Goal: Task Accomplishment & Management: Complete application form

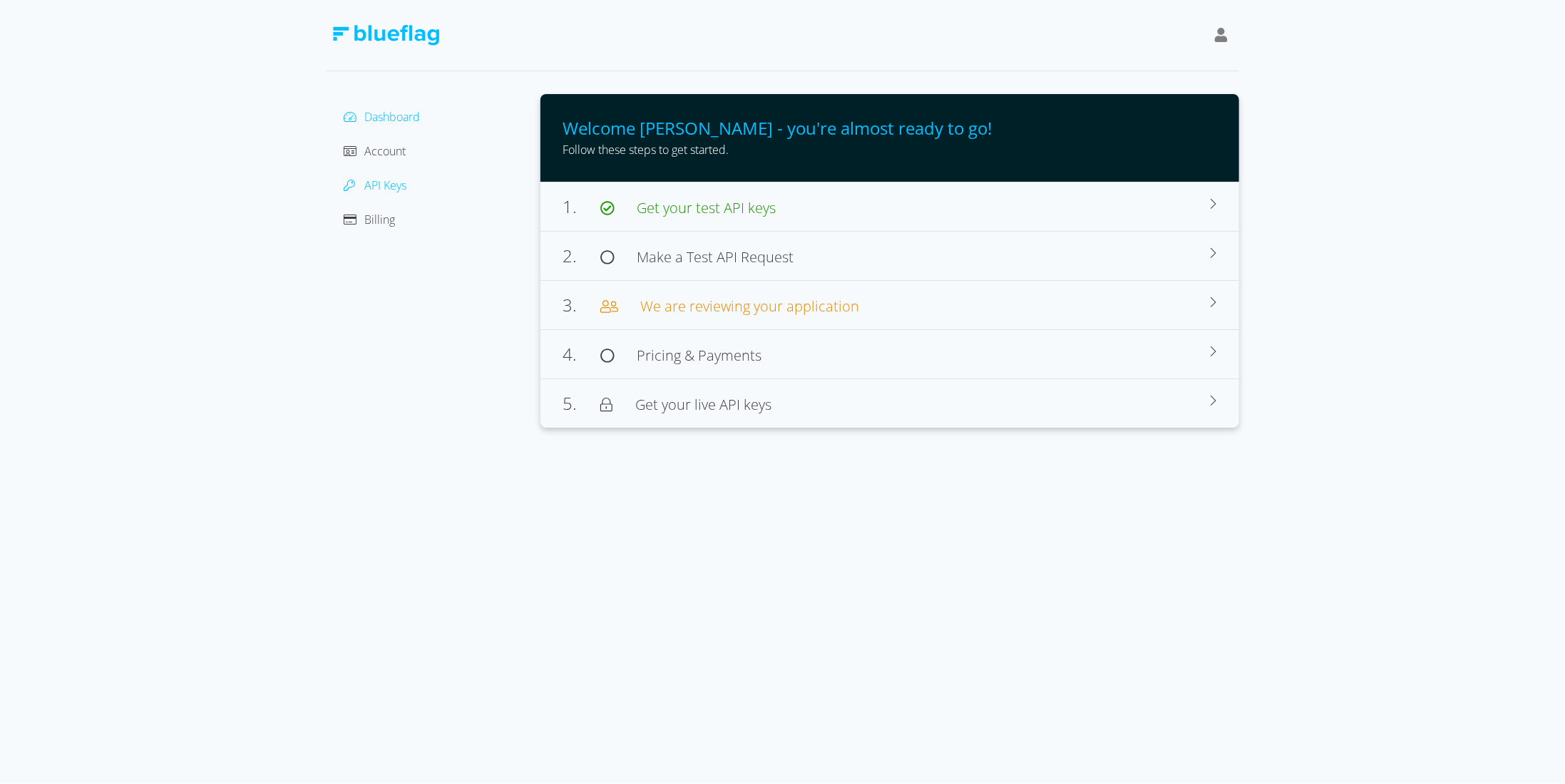
click at [370, 186] on span "API Keys" at bounding box center [386, 185] width 42 height 16
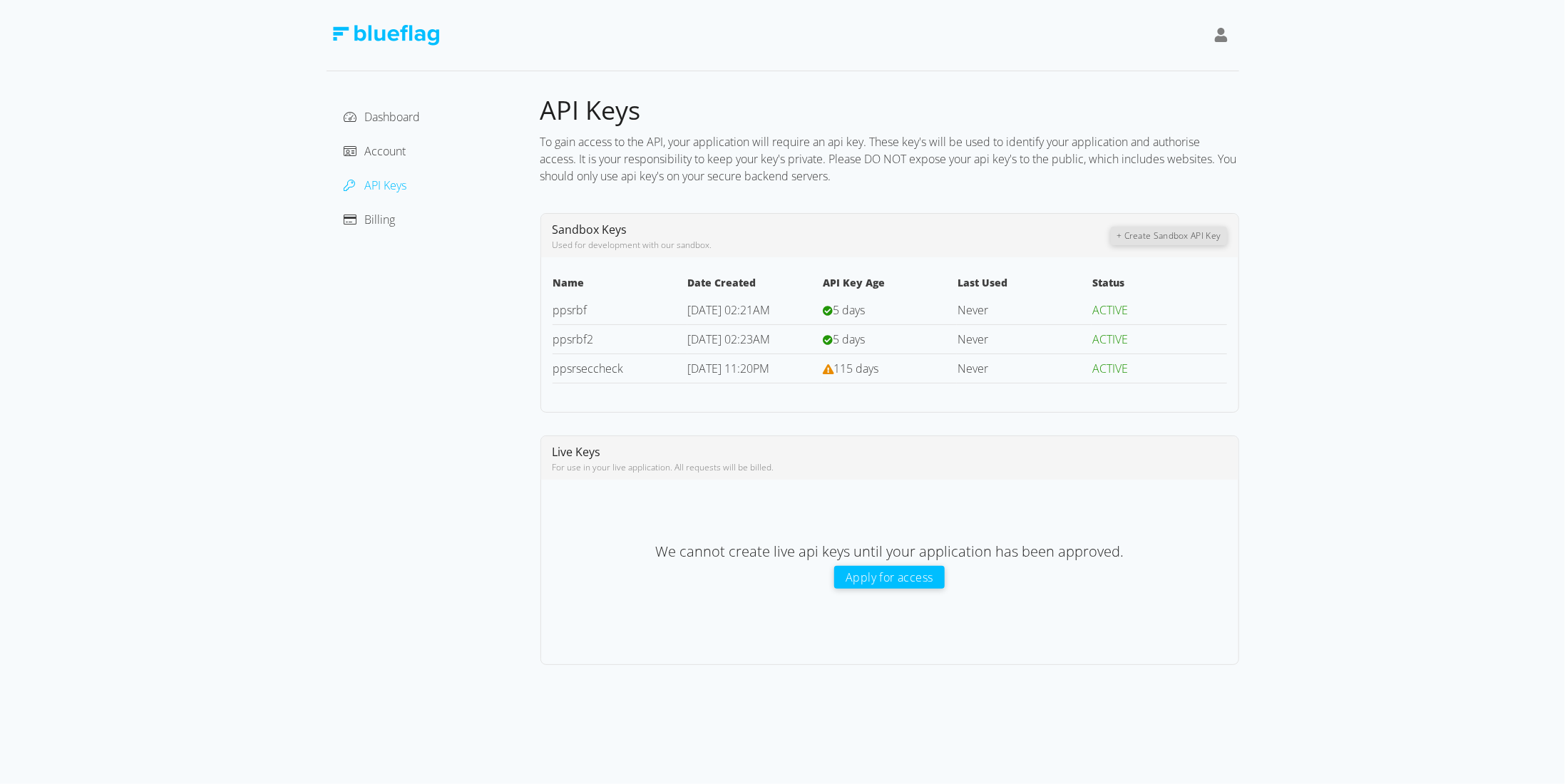
click at [899, 575] on button "Apply for access" at bounding box center [889, 576] width 110 height 23
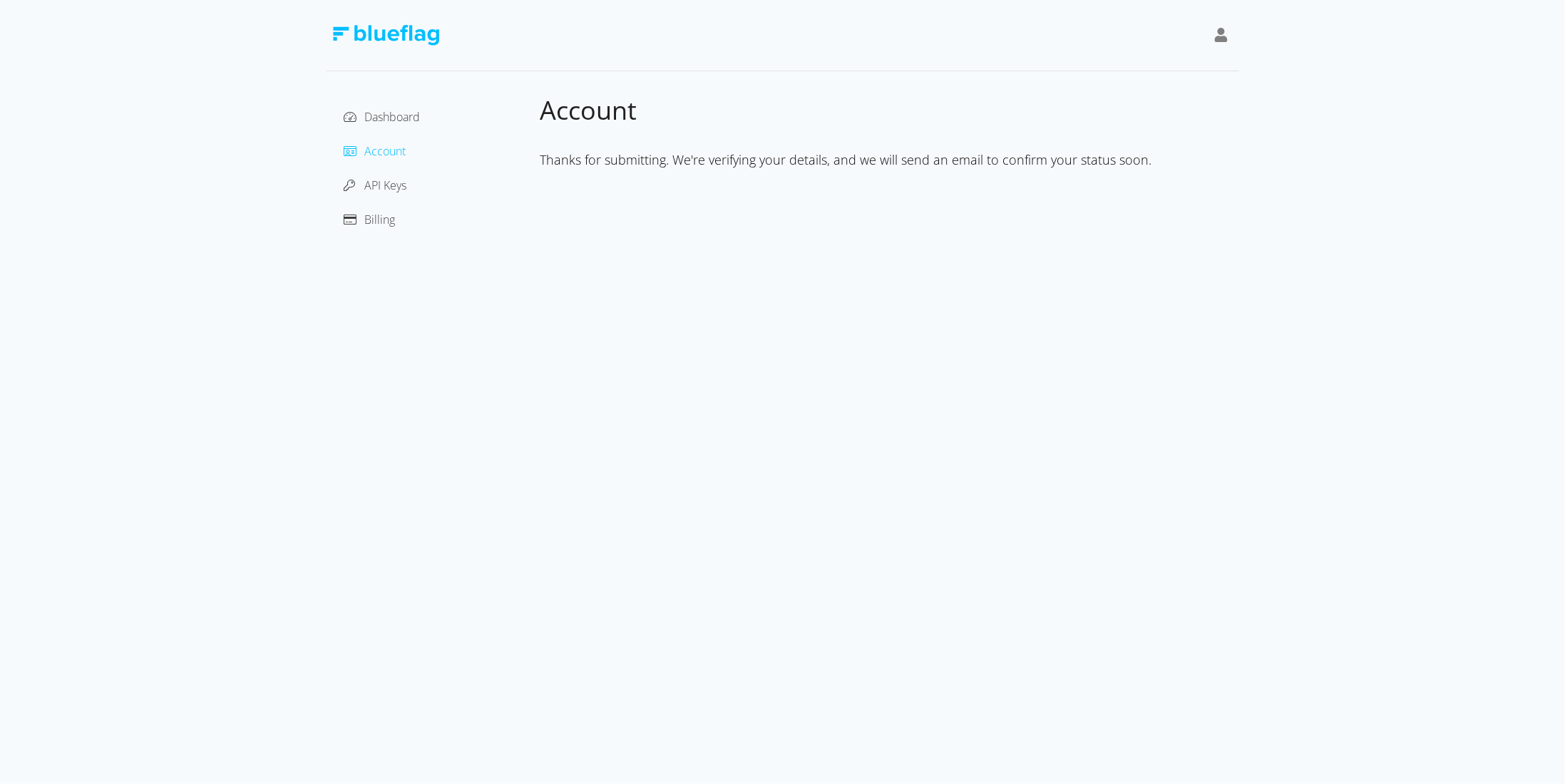
click at [389, 43] on img at bounding box center [385, 35] width 107 height 21
